Goal: Information Seeking & Learning: Check status

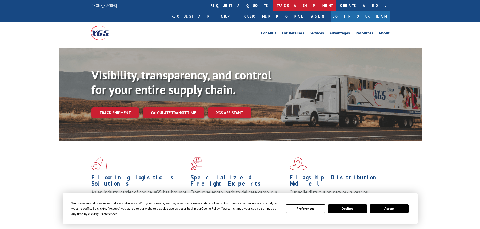
click at [273, 6] on link "track a shipment" at bounding box center [304, 5] width 63 height 11
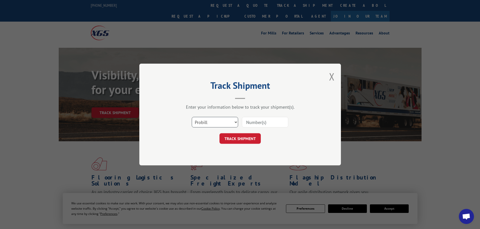
click at [218, 123] on select "Select category... Probill BOL PO" at bounding box center [215, 122] width 46 height 11
select select "po"
click at [192, 117] on select "Select category... Probill BOL PO" at bounding box center [215, 122] width 46 height 11
click at [253, 123] on input at bounding box center [265, 122] width 46 height 11
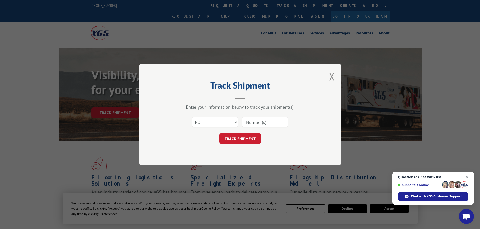
paste input "26531789"
type input "26531789"
click button "TRACK SHIPMENT" at bounding box center [239, 138] width 41 height 11
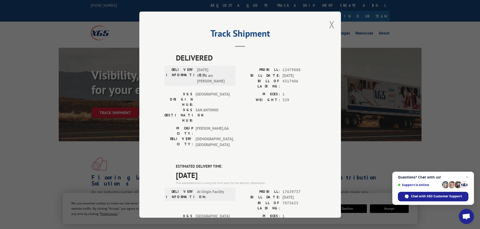
click at [329, 20] on button "Close modal" at bounding box center [332, 24] width 6 height 13
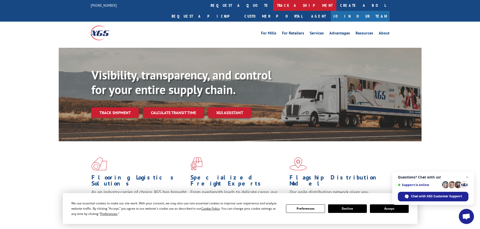
click at [273, 5] on link "track a shipment" at bounding box center [304, 5] width 63 height 11
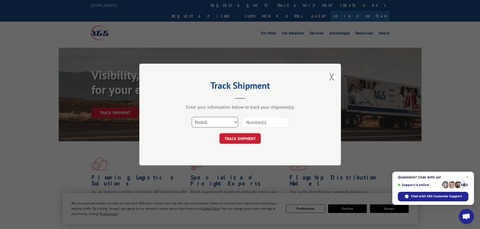
click at [223, 126] on select "Select category... Probill BOL PO" at bounding box center [215, 122] width 46 height 11
select select "po"
click at [192, 117] on select "Select category... Probill BOL PO" at bounding box center [215, 122] width 46 height 11
click at [243, 120] on input at bounding box center [265, 122] width 46 height 11
paste input "26531783"
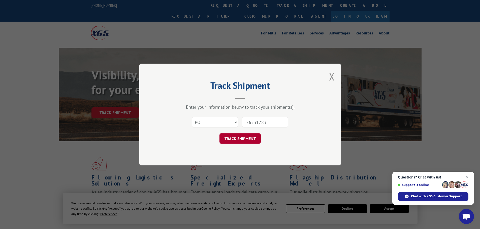
type input "26531783"
click at [237, 137] on button "TRACK SHIPMENT" at bounding box center [239, 138] width 41 height 11
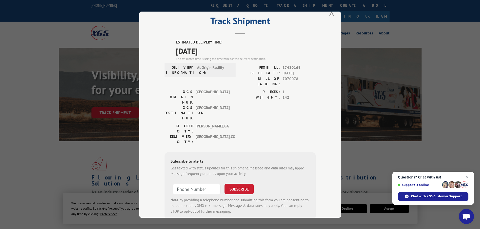
scroll to position [20, 0]
